Goal: Task Accomplishment & Management: Manage account settings

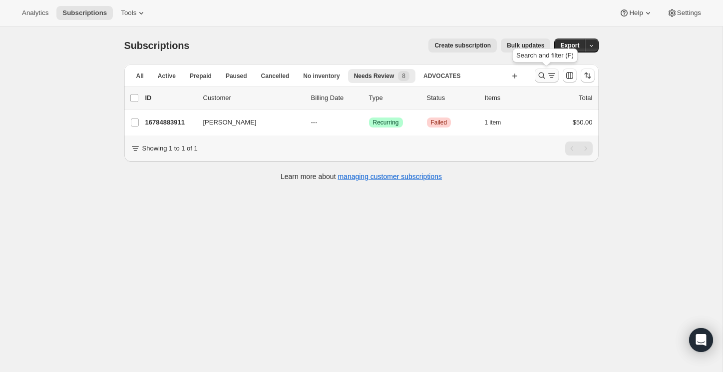
click at [540, 78] on icon "Search and filter results" at bounding box center [542, 75] width 10 height 10
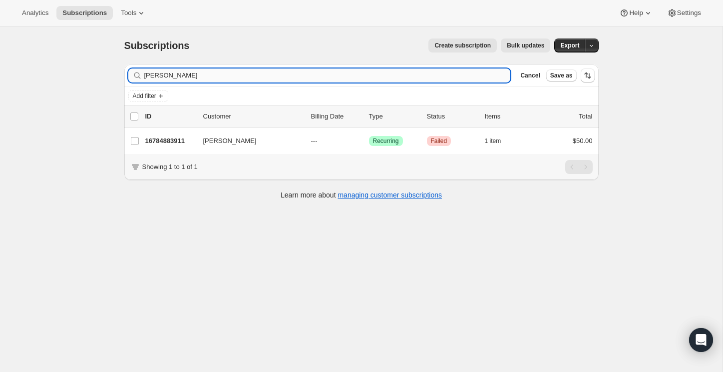
click at [374, 74] on input "[PERSON_NAME]" at bounding box center [327, 75] width 367 height 14
type input "[PERSON_NAME]"
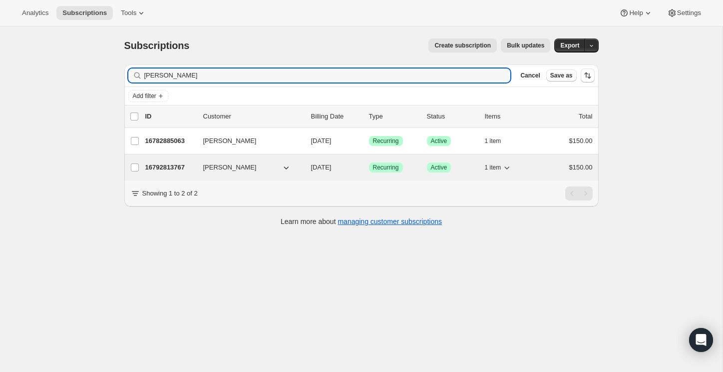
click at [176, 162] on p "16792813767" at bounding box center [170, 167] width 50 height 10
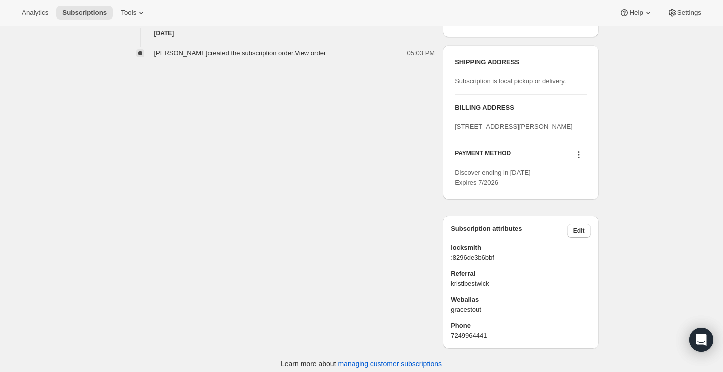
scroll to position [416, 0]
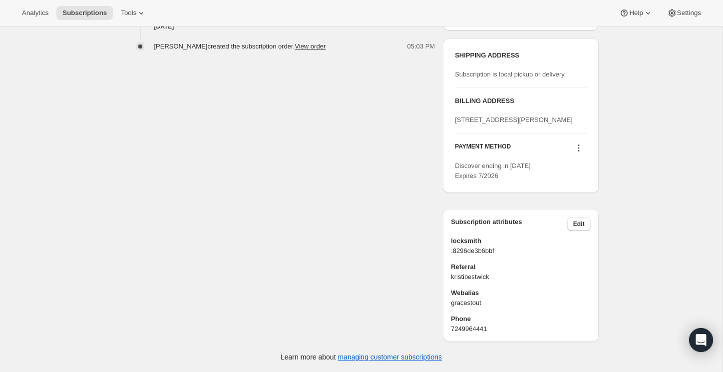
click at [579, 149] on icon at bounding box center [578, 147] width 1 height 1
click at [578, 181] on span "Send link to update card" at bounding box center [577, 184] width 70 height 7
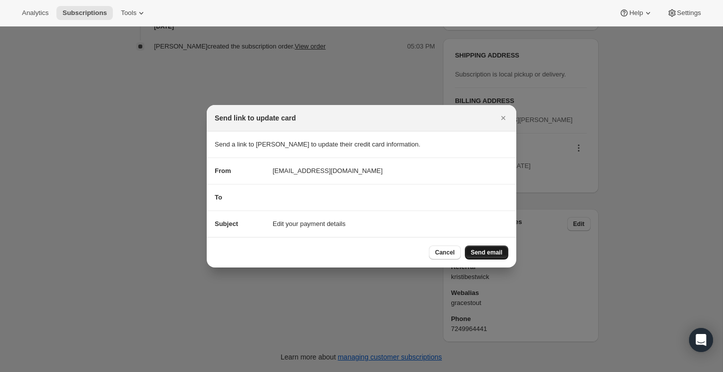
click at [488, 253] on span "Send email" at bounding box center [486, 252] width 31 height 8
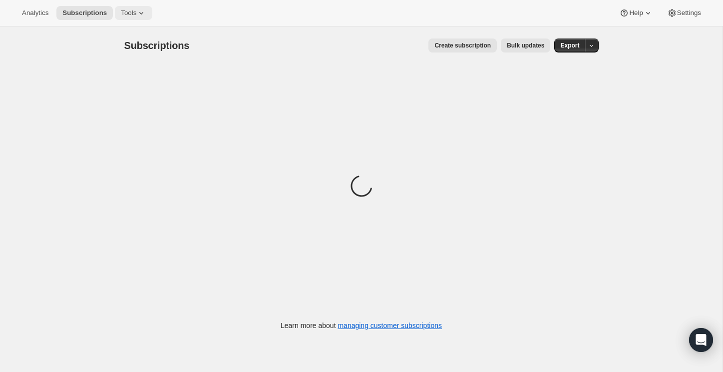
click at [136, 9] on span "Tools" at bounding box center [128, 13] width 15 height 8
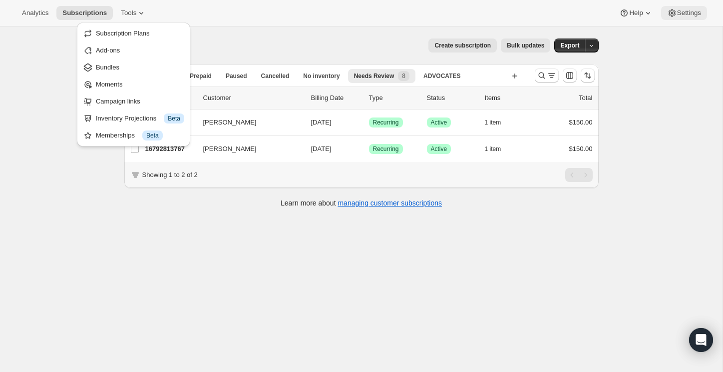
click at [686, 14] on span "Settings" at bounding box center [689, 13] width 24 height 8
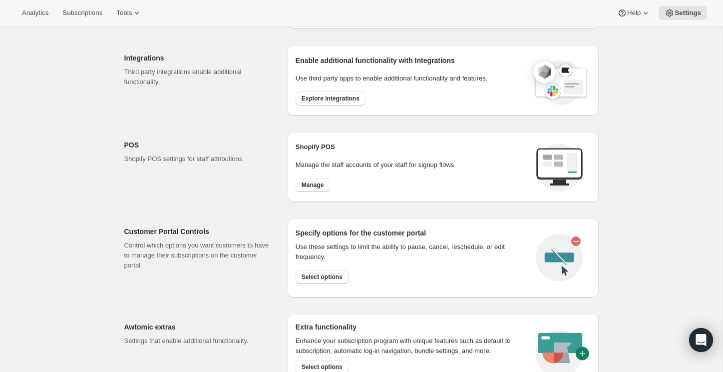
scroll to position [320, 0]
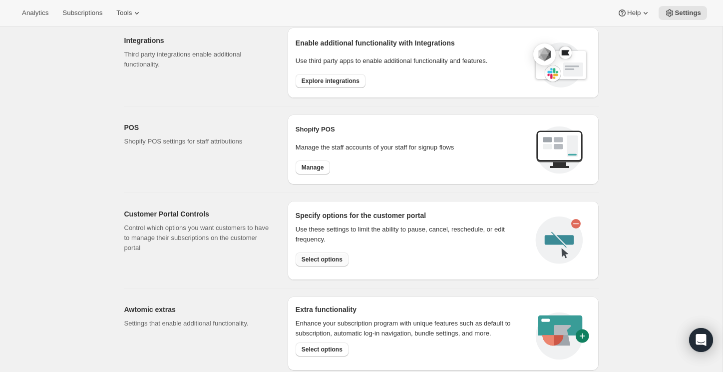
click at [315, 261] on span "Select options" at bounding box center [322, 259] width 41 height 8
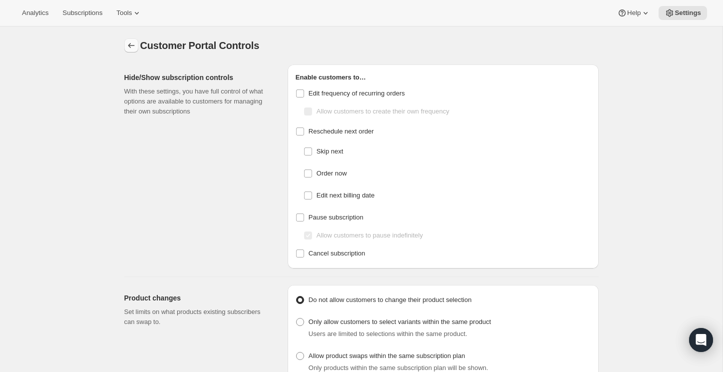
click at [132, 45] on icon "Settings" at bounding box center [131, 45] width 10 height 10
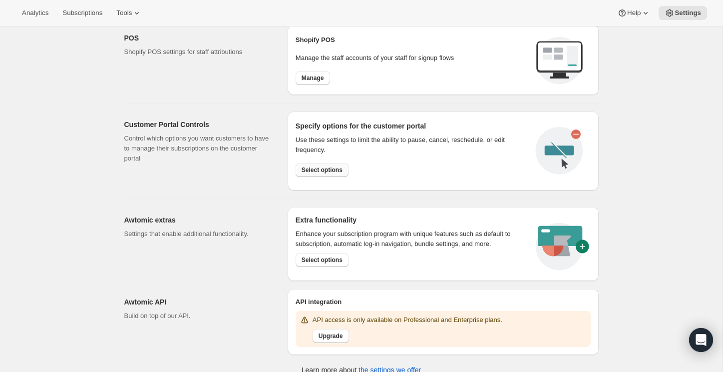
scroll to position [420, 0]
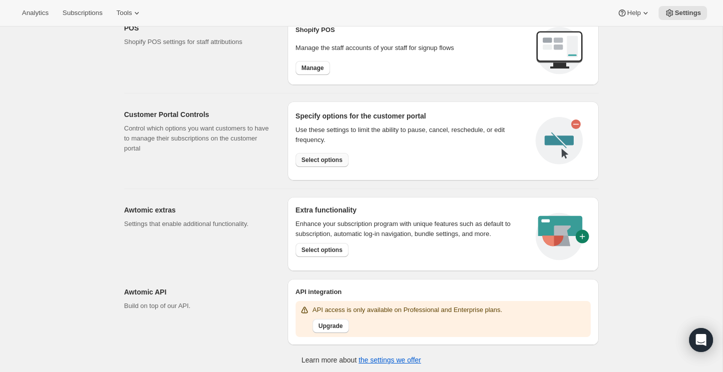
click at [339, 159] on span "Select options" at bounding box center [322, 160] width 41 height 8
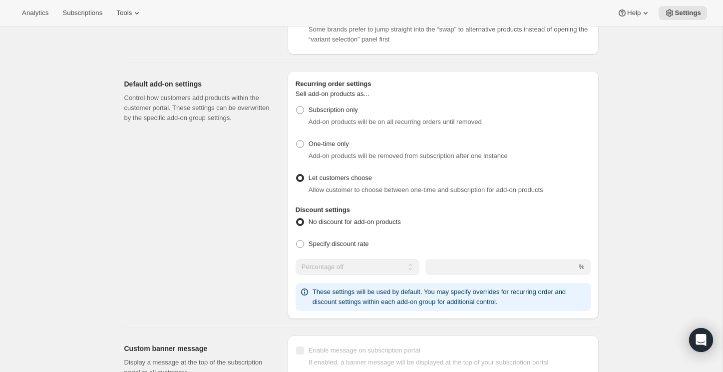
scroll to position [385, 0]
